Goal: Find specific fact: Find specific fact

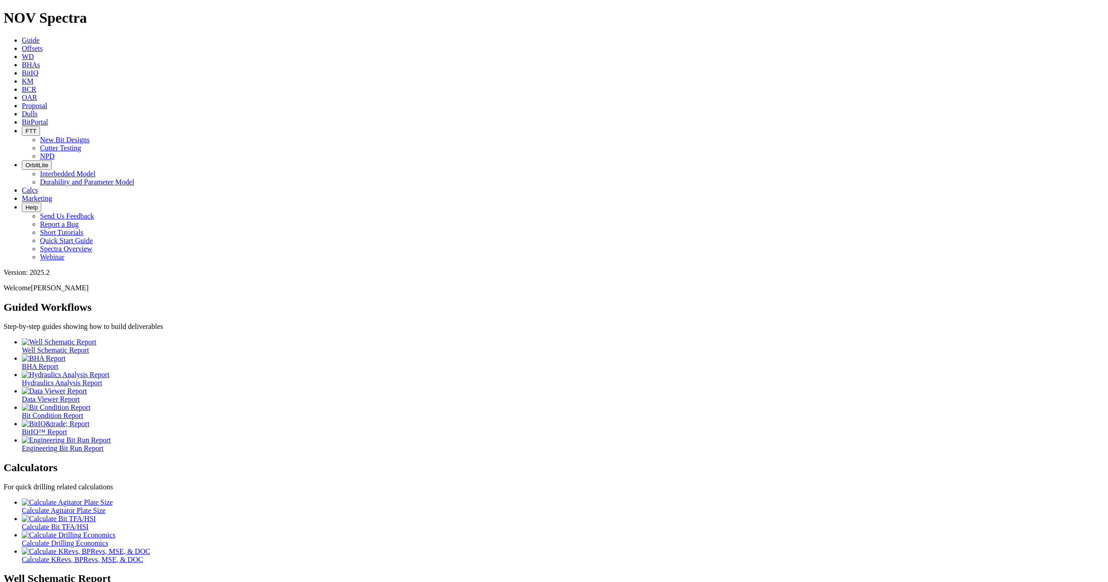
click at [22, 45] on icon at bounding box center [22, 49] width 0 height 8
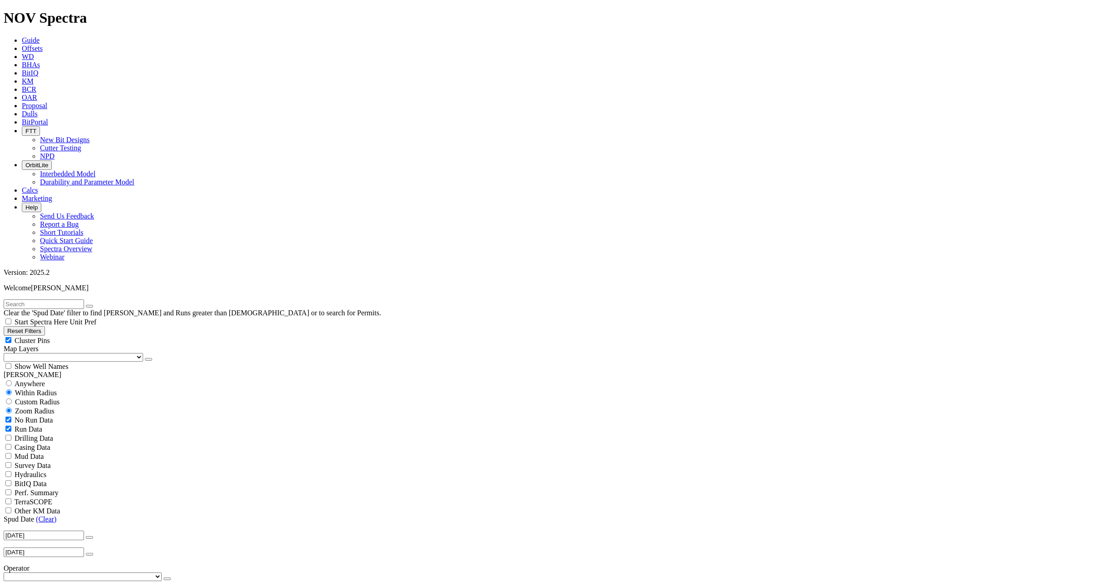
click at [39, 299] on input "text" at bounding box center [44, 304] width 80 height 10
type input "A305152"
click at [95, 305] on button "submit" at bounding box center [98, 306] width 7 height 3
click at [26, 380] on span "Anywhere" at bounding box center [30, 384] width 30 height 8
radio input "true"
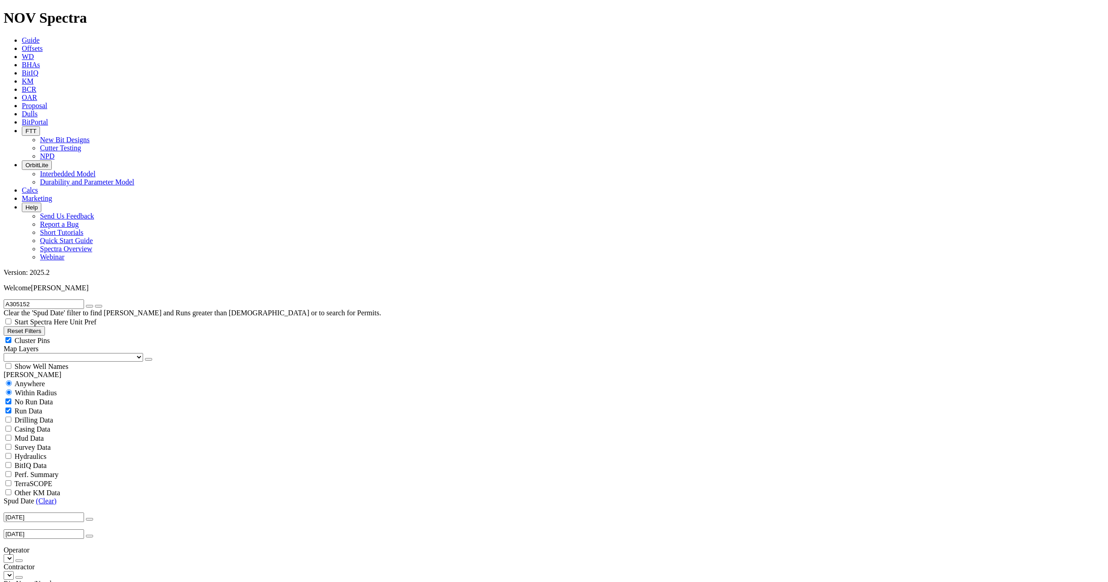
radio input "false"
radio input "true"
